Goal: Task Accomplishment & Management: Complete application form

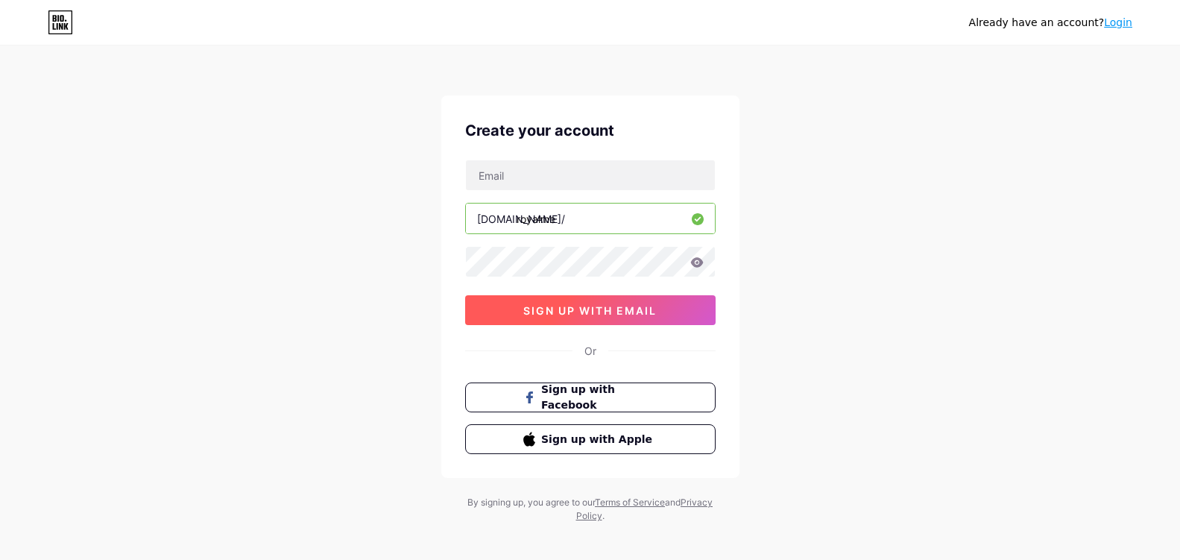
click at [613, 314] on span "sign up with email" at bounding box center [589, 310] width 133 height 13
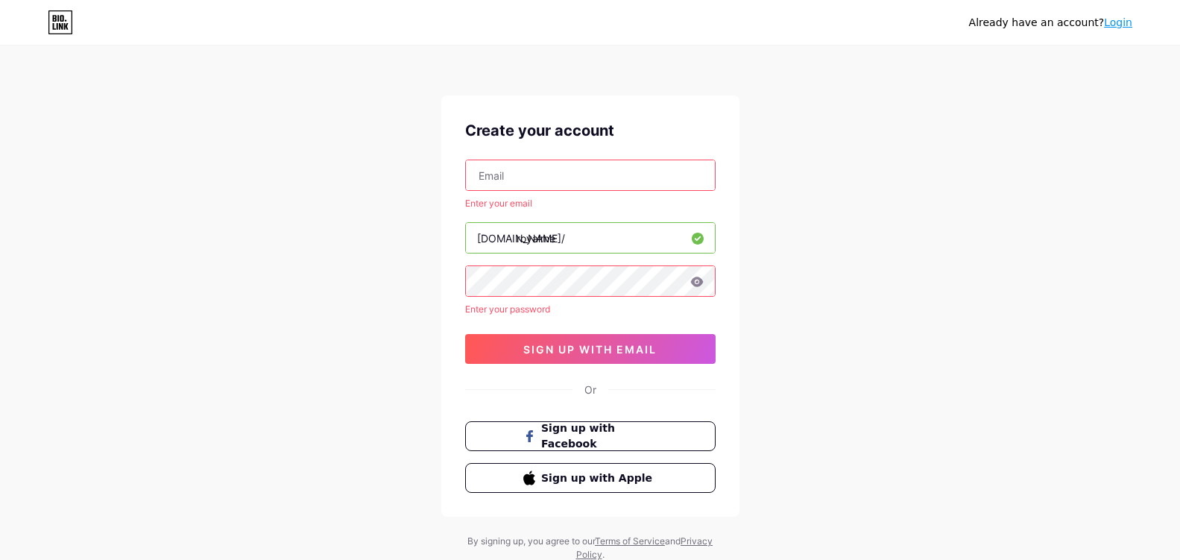
click at [539, 174] on input "text" at bounding box center [590, 175] width 249 height 30
click at [599, 176] on input "text" at bounding box center [590, 175] width 249 height 30
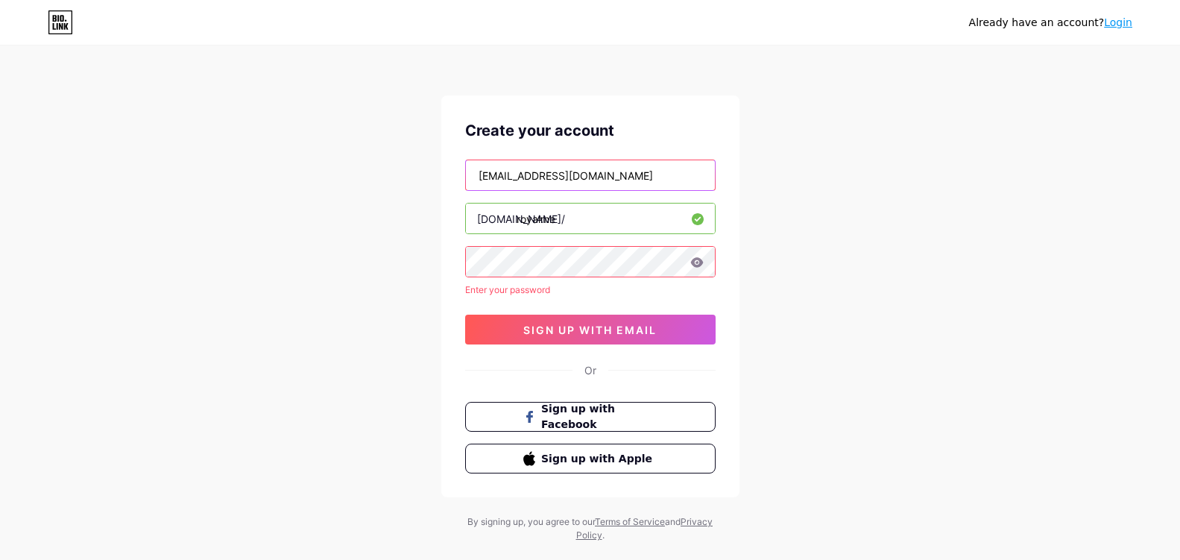
type input "[EMAIL_ADDRESS][DOMAIN_NAME]"
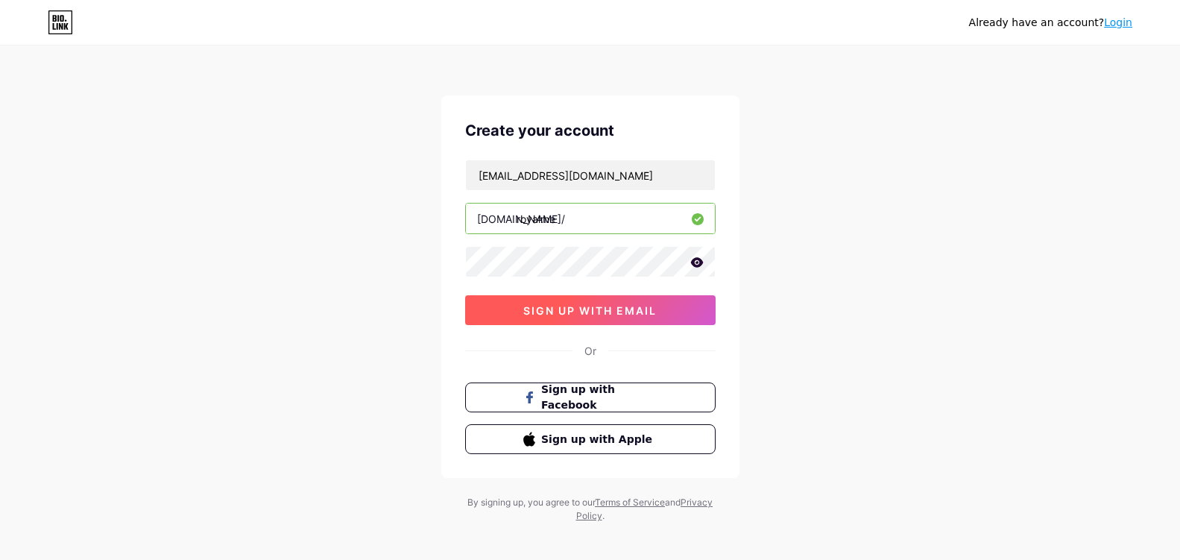
click at [620, 306] on span "sign up with email" at bounding box center [589, 310] width 133 height 13
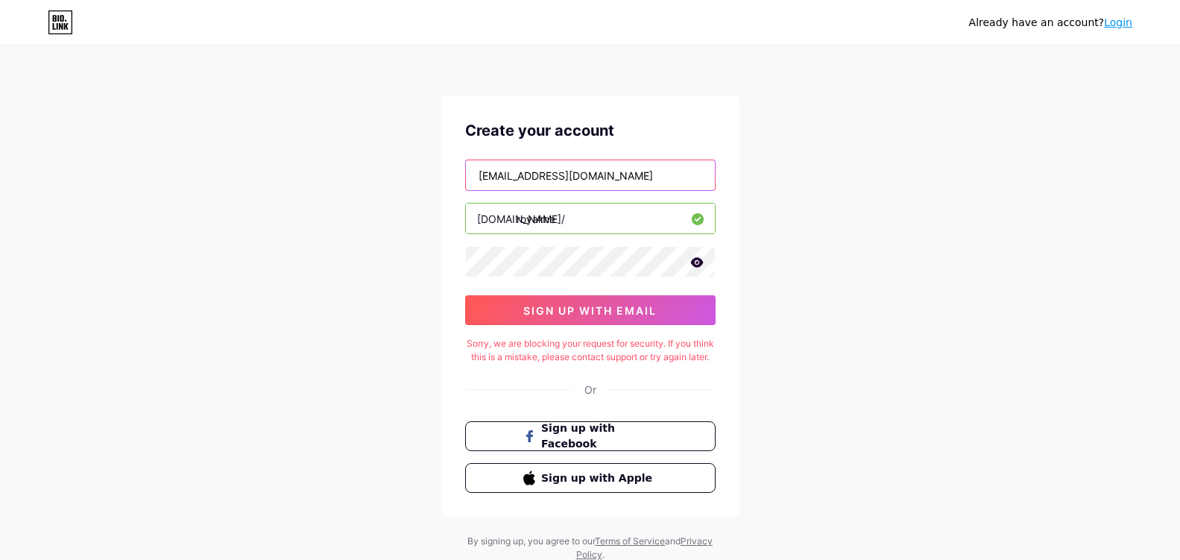
click at [600, 166] on input "[EMAIL_ADDRESS][DOMAIN_NAME]" at bounding box center [590, 175] width 249 height 30
click at [655, 165] on input "[EMAIL_ADDRESS][DOMAIN_NAME]" at bounding box center [590, 175] width 249 height 30
drag, startPoint x: 980, startPoint y: 158, endPoint x: 1068, endPoint y: 42, distance: 145.8
click at [981, 151] on div "Already have an account? Login Create your account [EMAIL_ADDRESS][DOMAIN_NAME]…" at bounding box center [590, 304] width 1180 height 609
click at [1117, 24] on link "Login" at bounding box center [1118, 22] width 28 height 12
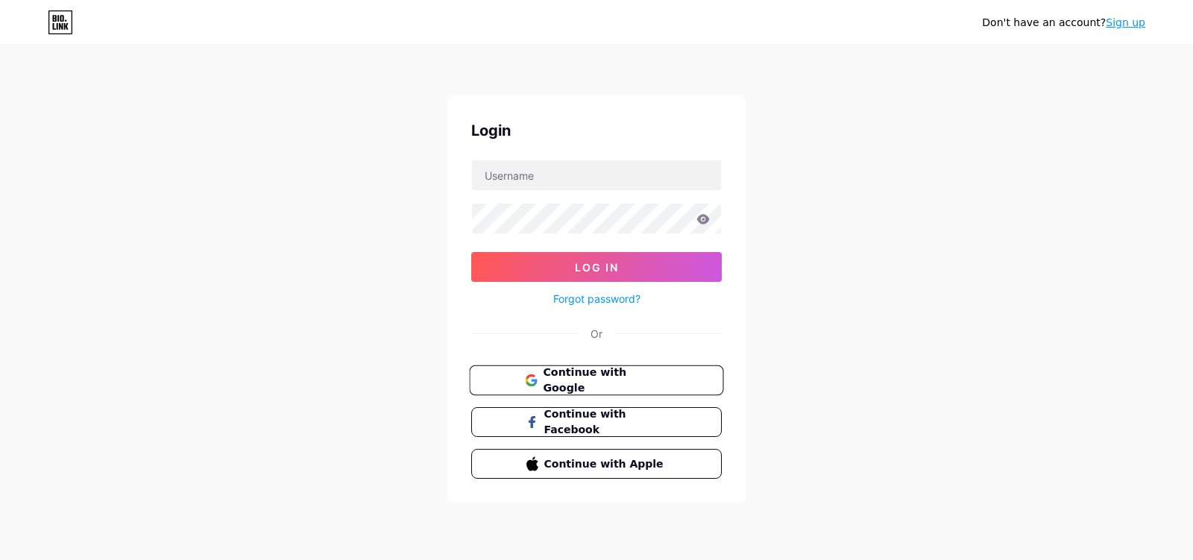
click at [664, 379] on span "Continue with Google" at bounding box center [605, 380] width 124 height 32
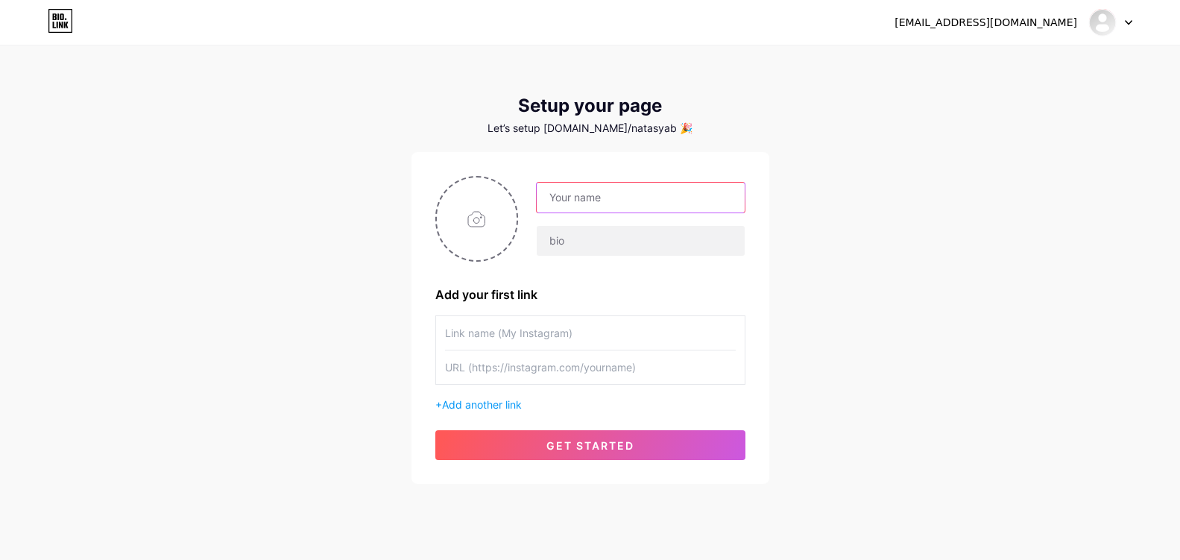
click at [603, 198] on input "text" at bounding box center [640, 198] width 207 height 30
type input "RoyalMe"
click at [558, 235] on input "text" at bounding box center [640, 241] width 207 height 30
click at [474, 203] on input "file" at bounding box center [477, 218] width 80 height 83
type input "C:\fakepath\FzkyOdoaYAA7Efn.jfif"
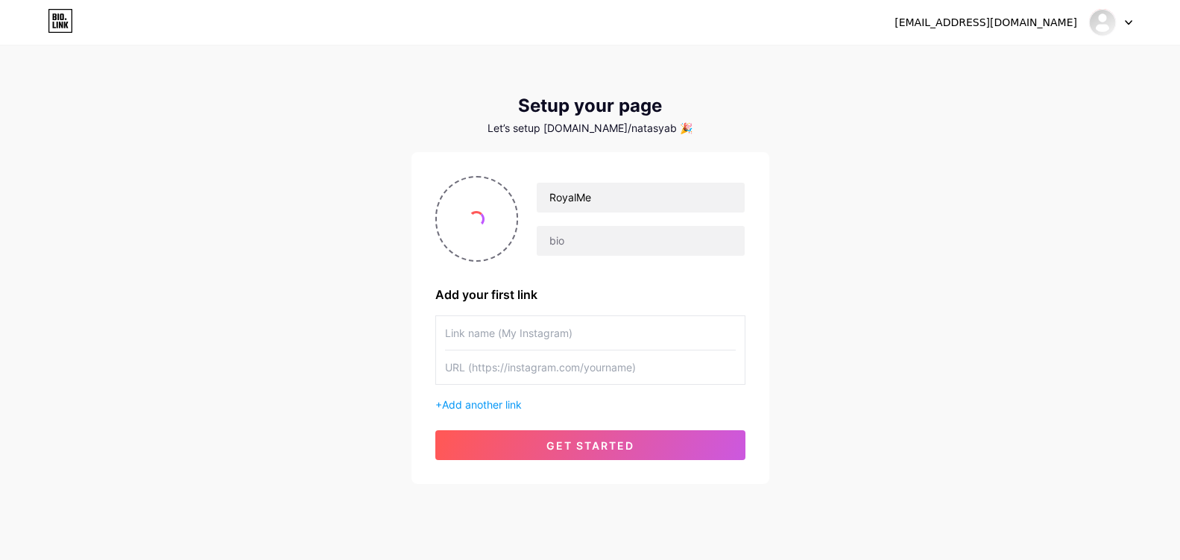
click at [539, 329] on input "text" at bounding box center [590, 333] width 291 height 34
click at [594, 365] on input "text" at bounding box center [590, 367] width 291 height 34
click at [520, 398] on span "Add another link" at bounding box center [482, 404] width 80 height 13
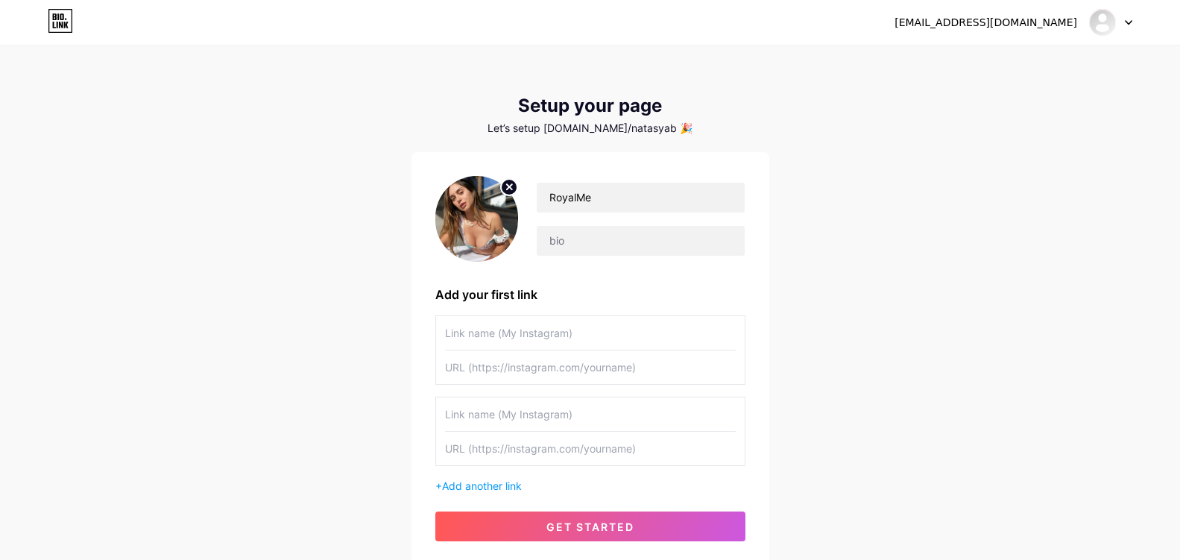
click at [1128, 26] on div at bounding box center [1110, 22] width 43 height 27
click at [1022, 69] on link "Dashboard" at bounding box center [1039, 61] width 185 height 40
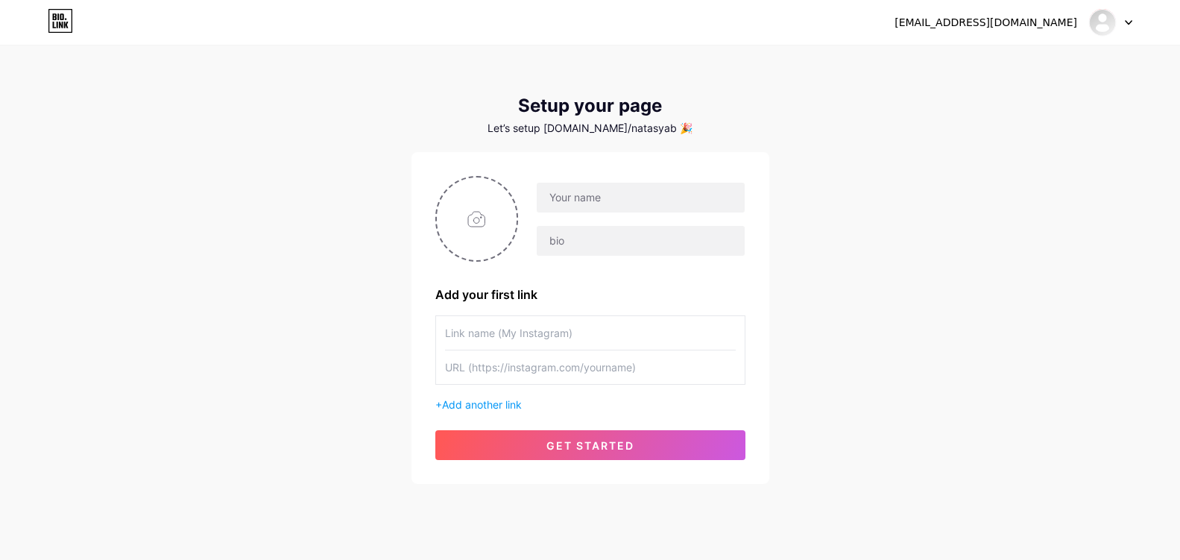
click at [182, 98] on div "abilpank86@gmail.com Dashboard Logout Setup your page Let’s setup bio.link/nata…" at bounding box center [590, 265] width 1180 height 531
click at [567, 102] on div "Setup your page" at bounding box center [590, 105] width 358 height 21
click at [566, 131] on div "Let’s setup bio.link/natasyab 🎉" at bounding box center [590, 128] width 358 height 12
click at [612, 130] on div "Let’s setup bio.link/natasyab 🎉" at bounding box center [590, 128] width 358 height 12
drag, startPoint x: 678, startPoint y: 129, endPoint x: 616, endPoint y: 129, distance: 62.6
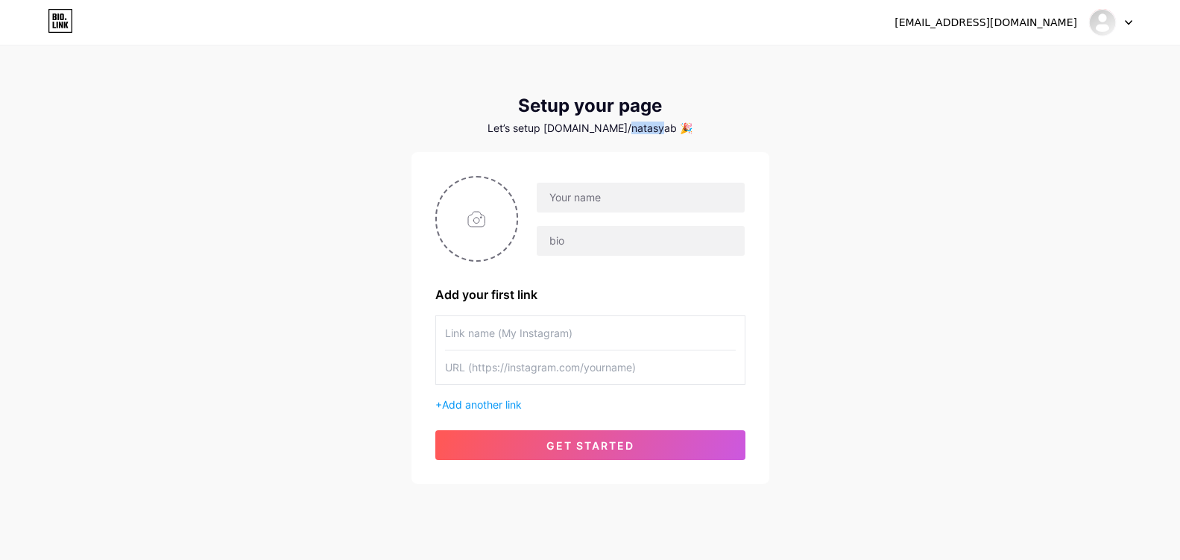
click at [619, 129] on div "Let’s setup bio.link/natasyab 🎉" at bounding box center [590, 128] width 358 height 12
click at [524, 133] on div "Let’s setup bio.link/natasyab 🎉" at bounding box center [590, 128] width 358 height 12
click at [476, 227] on input "file" at bounding box center [477, 218] width 80 height 83
type input "C:\fakepath\FzkyOdoaYAA7Efn.jfif"
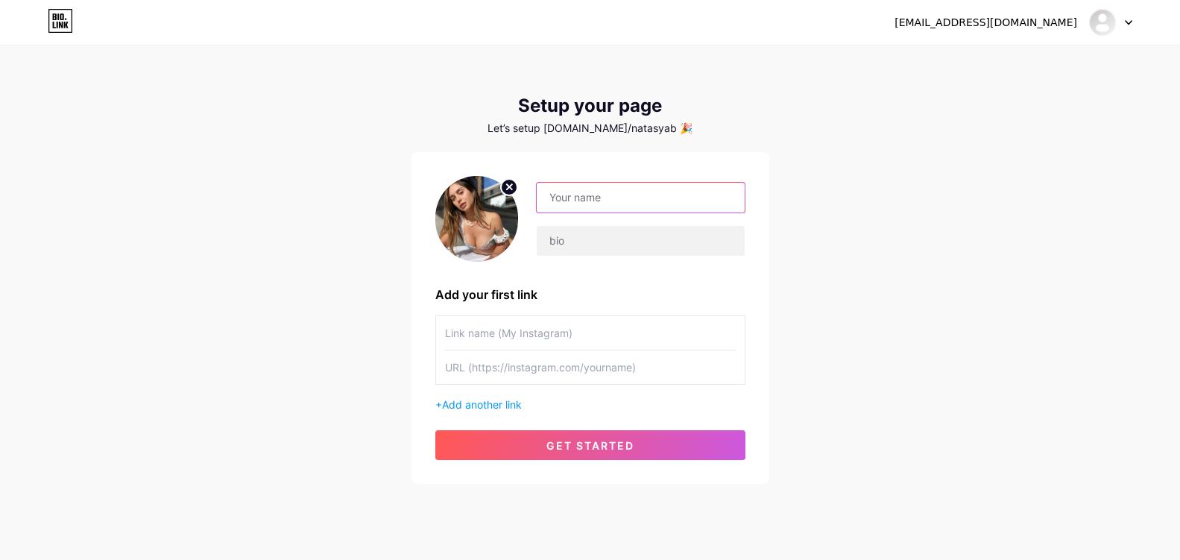
click at [576, 205] on input "text" at bounding box center [640, 198] width 207 height 30
type input "RoyalMe"
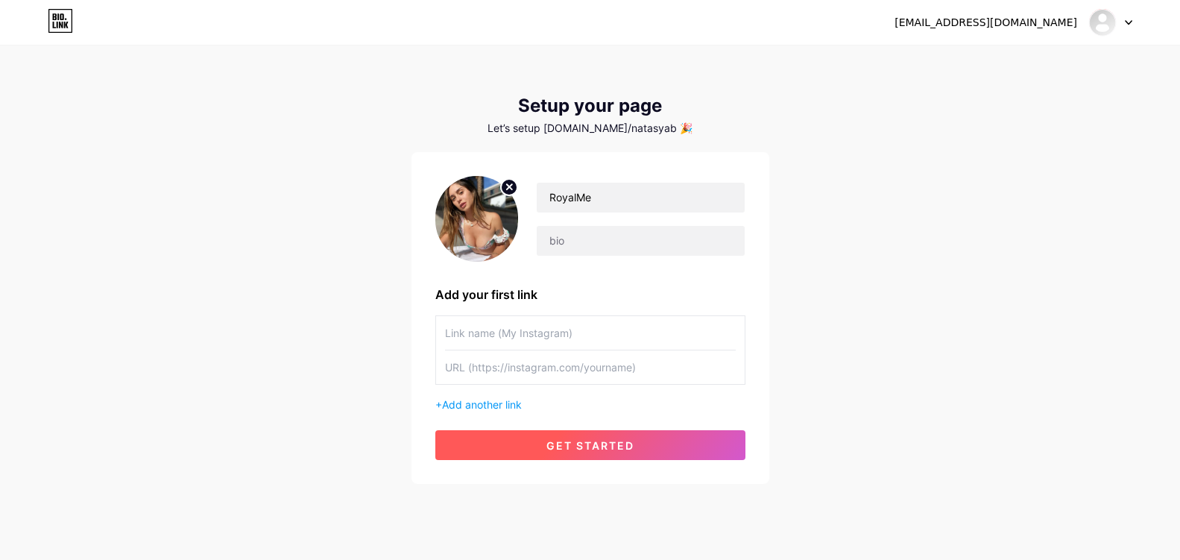
click at [629, 457] on button "get started" at bounding box center [590, 445] width 310 height 30
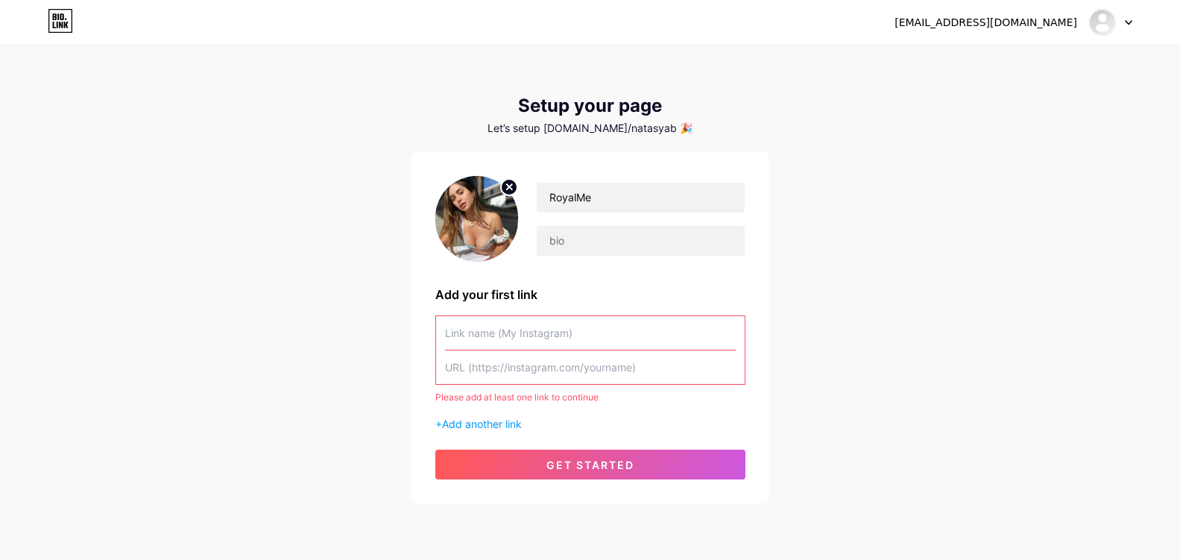
click at [499, 334] on input "text" at bounding box center [590, 333] width 291 height 34
click at [528, 384] on div at bounding box center [590, 349] width 310 height 69
click at [546, 375] on input "text" at bounding box center [590, 367] width 291 height 34
paste input "https://cutt.ly/HrGtdE3O"
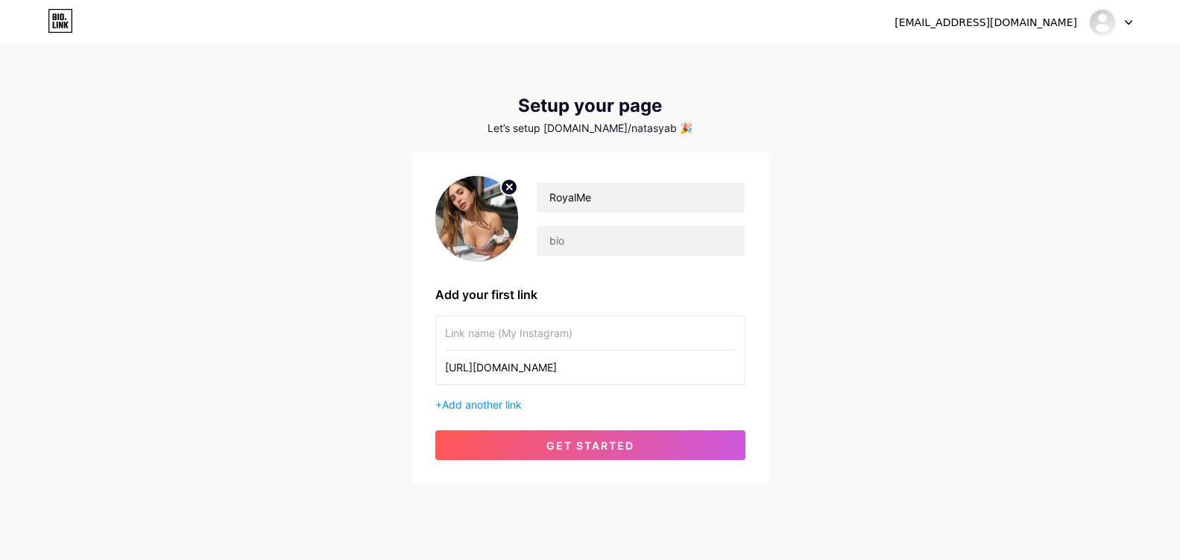
type input "https://cutt.ly/HrGtdE3O"
click at [523, 328] on input "text" at bounding box center [590, 333] width 291 height 34
type input "s"
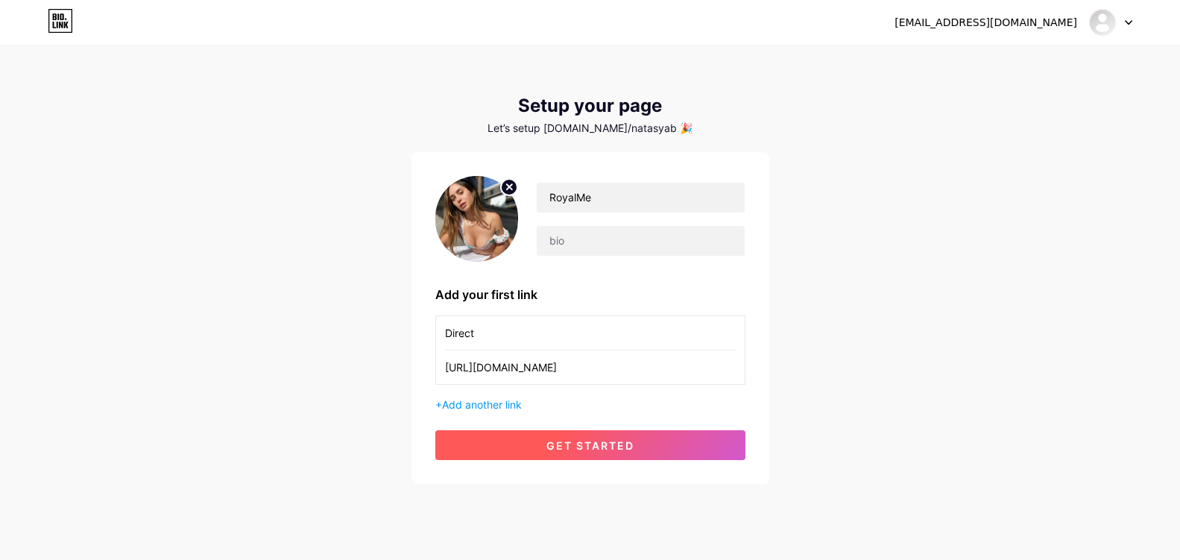
type input "Direct"
click at [540, 444] on button "get started" at bounding box center [590, 445] width 310 height 30
click at [713, 437] on button "get started" at bounding box center [590, 445] width 310 height 30
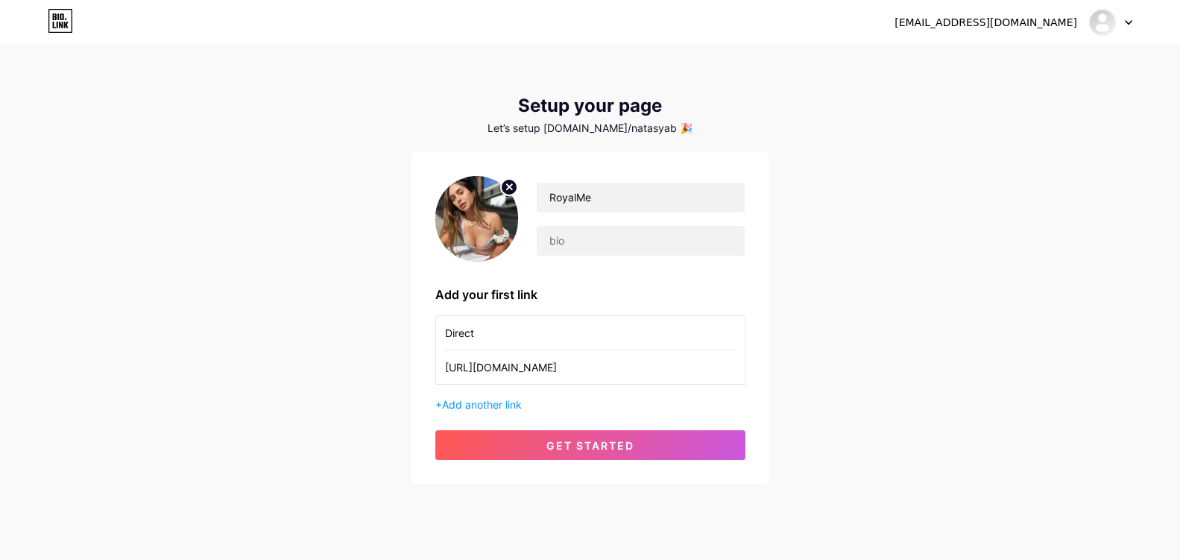
click at [1137, 25] on div "abilpank86@gmail.com Dashboard Logout" at bounding box center [590, 22] width 1180 height 27
click at [1121, 22] on div at bounding box center [1110, 22] width 43 height 27
click at [1047, 59] on link "Dashboard" at bounding box center [1039, 61] width 185 height 40
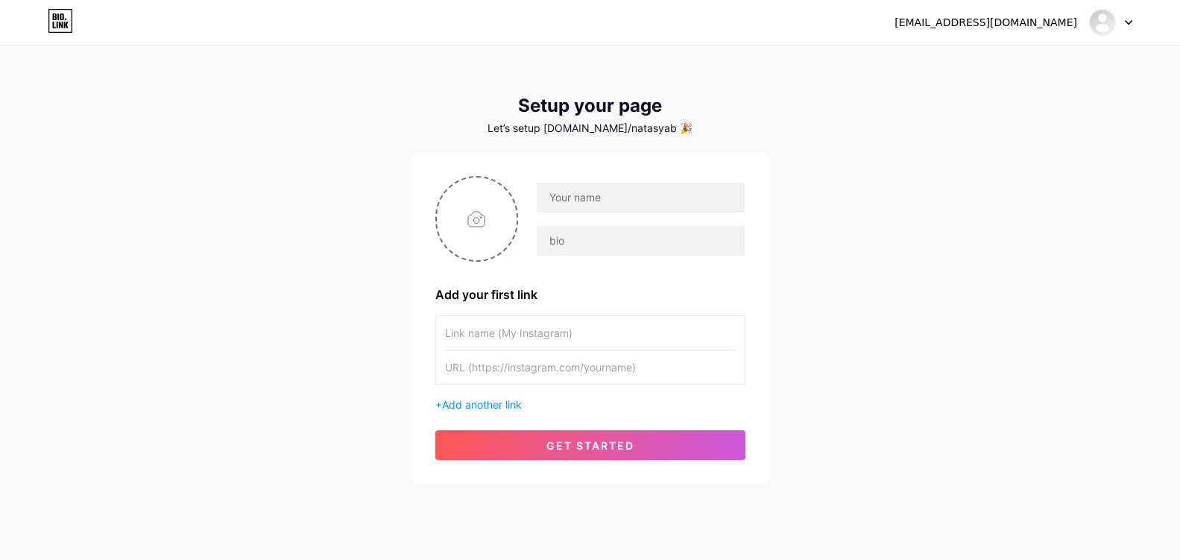
click at [627, 107] on div "Setup your page" at bounding box center [590, 105] width 358 height 21
click at [978, 25] on div "[EMAIL_ADDRESS][DOMAIN_NAME]" at bounding box center [985, 23] width 183 height 16
click at [52, 22] on icon at bounding box center [60, 21] width 25 height 24
click at [290, 276] on div "abilpank86@gmail.com Dashboard Logout Setup your page Let’s setup bio.link/nata…" at bounding box center [590, 265] width 1180 height 531
